Goal: Use online tool/utility: Utilize a website feature to perform a specific function

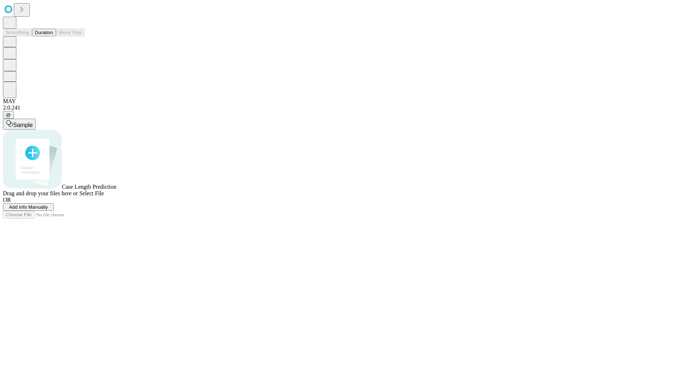
click at [48, 210] on span "Add Info Manually" at bounding box center [28, 207] width 39 height 5
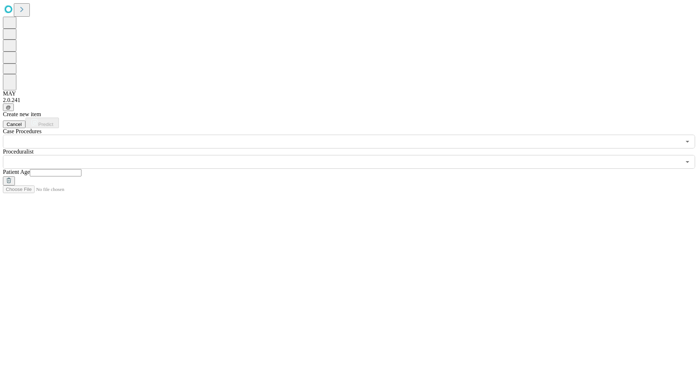
click at [81, 169] on input "text" at bounding box center [56, 172] width 52 height 7
type input "*"
click at [354, 155] on input "text" at bounding box center [342, 162] width 678 height 14
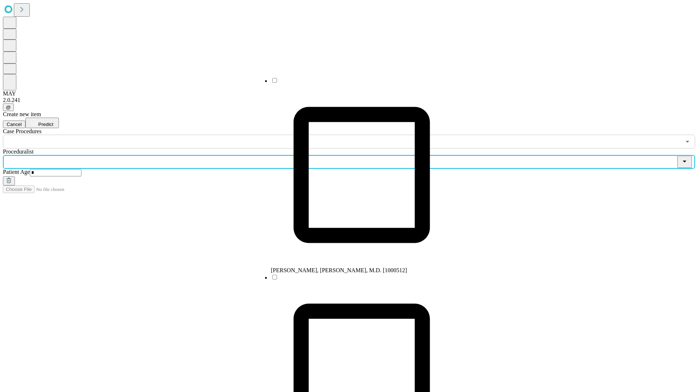
click at [354, 83] on li "[PERSON_NAME], [PERSON_NAME], M.D. [1000512]" at bounding box center [362, 175] width 182 height 197
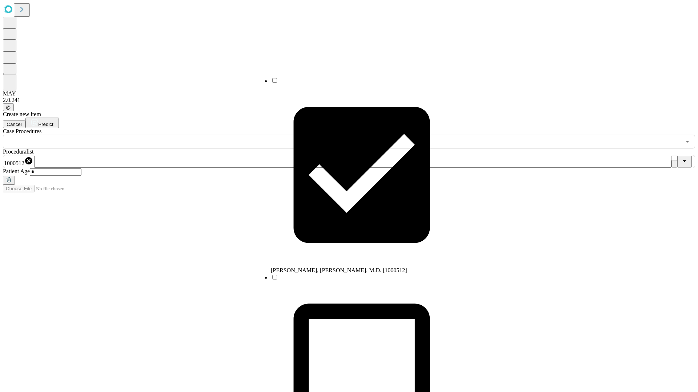
click at [153, 135] on input "text" at bounding box center [342, 142] width 678 height 14
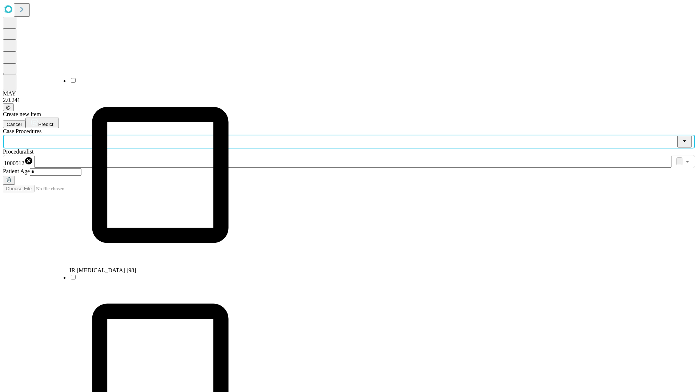
click at [153, 83] on li "IR [MEDICAL_DATA] [98]" at bounding box center [160, 175] width 182 height 197
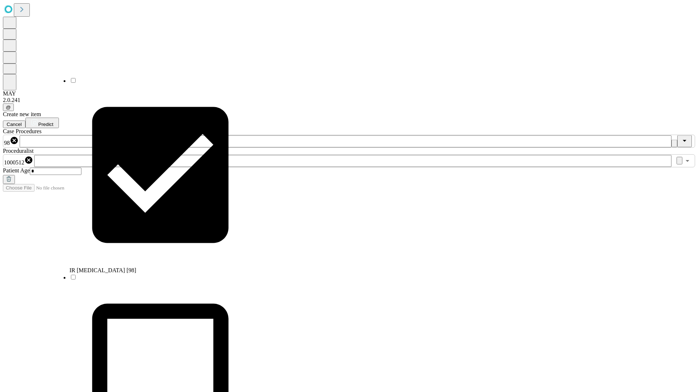
click at [53, 122] on span "Predict" at bounding box center [45, 124] width 15 height 5
